Goal: Information Seeking & Learning: Learn about a topic

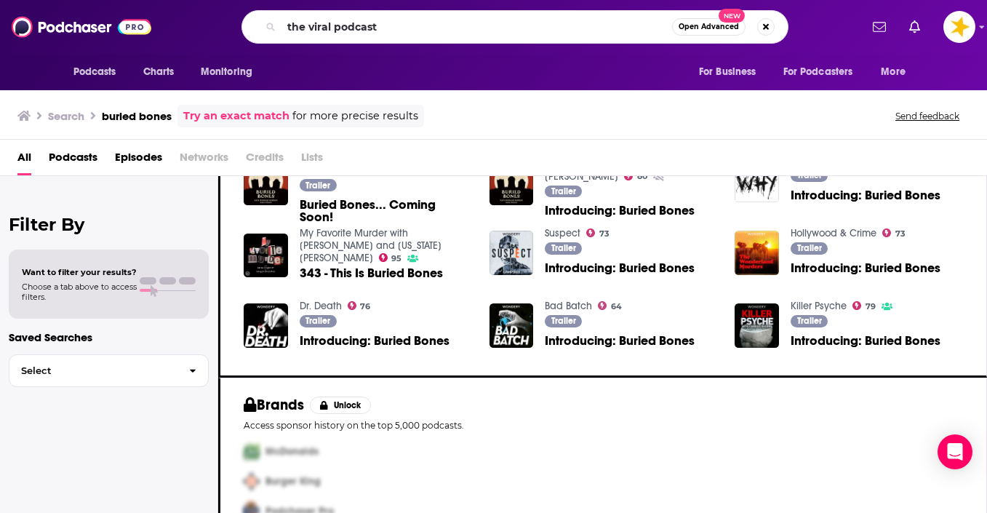
type input "the viral podcast"
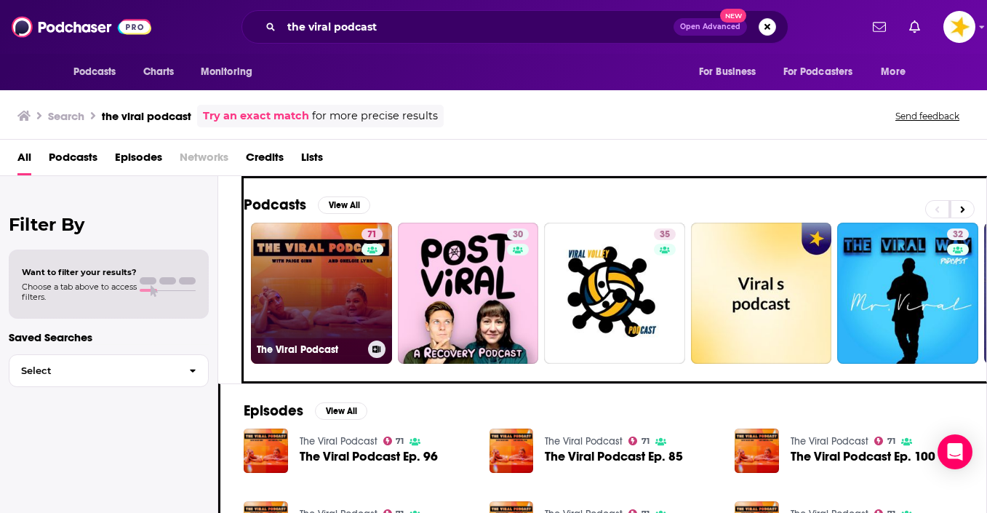
click at [289, 311] on link "71 The Viral Podcast" at bounding box center [321, 293] width 141 height 141
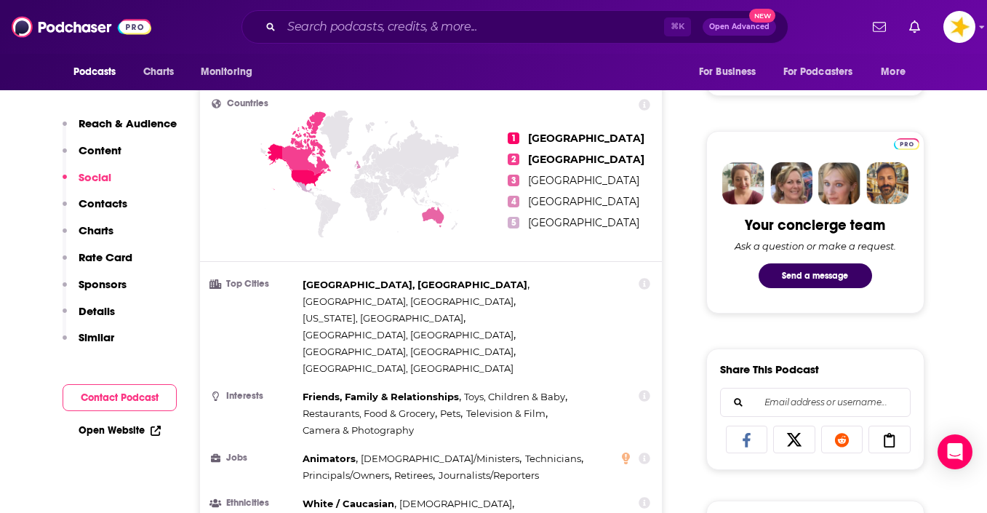
scroll to position [428, 0]
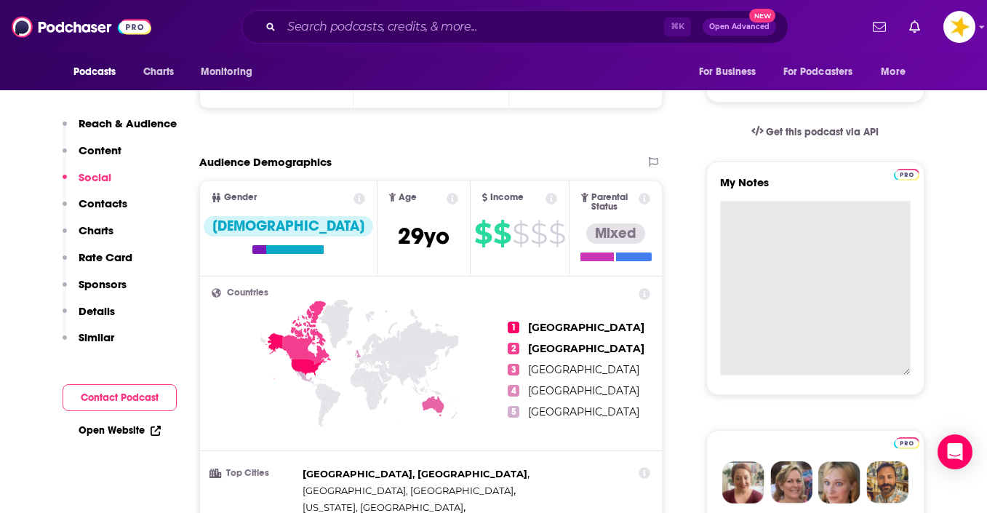
click at [767, 201] on textarea "My Notes" at bounding box center [815, 288] width 191 height 175
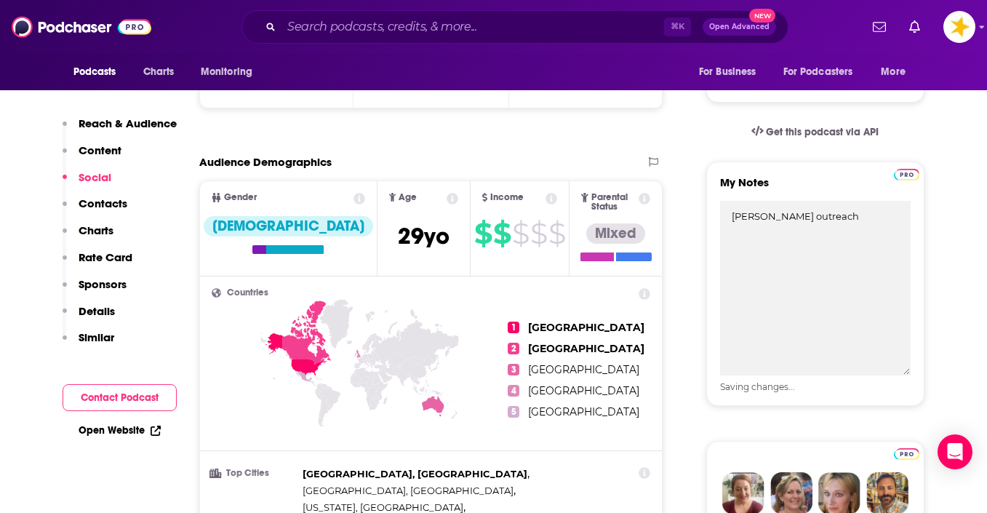
type textarea "[PERSON_NAME] outreach"
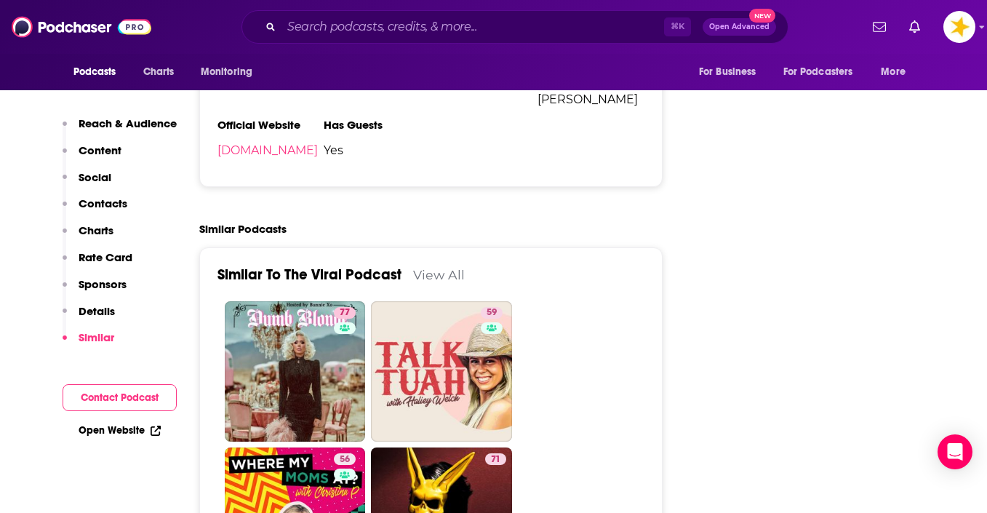
scroll to position [3005, 0]
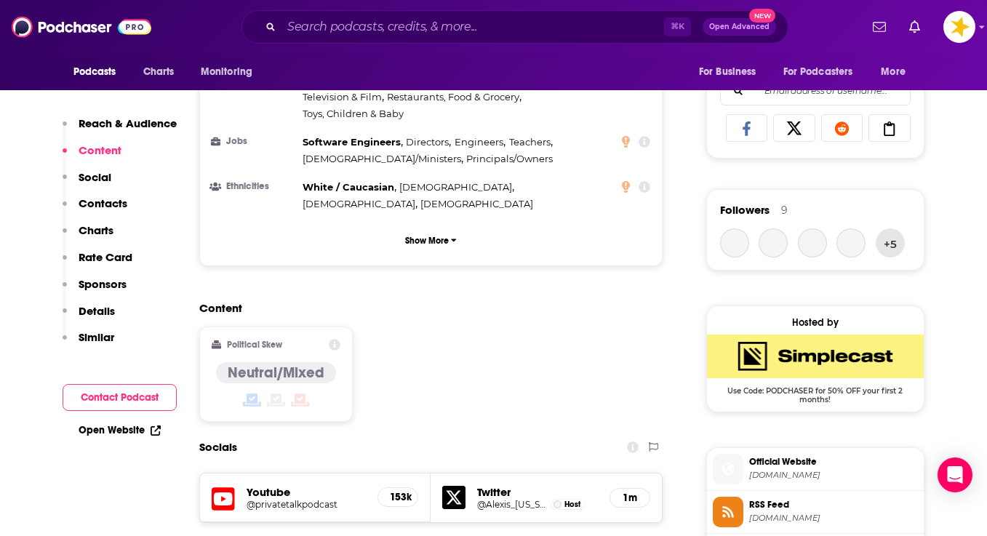
scroll to position [931, 0]
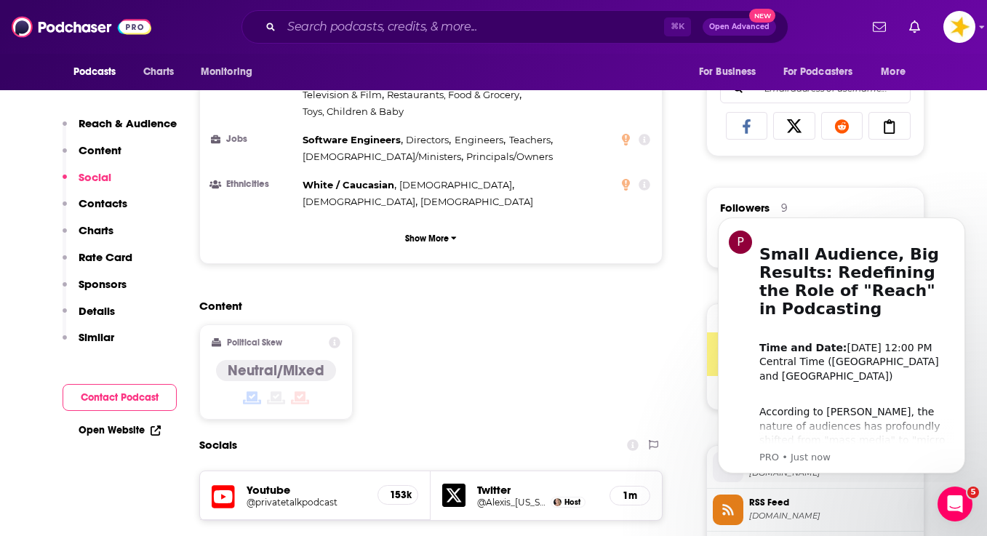
scroll to position [0, 0]
